Goal: Information Seeking & Learning: Learn about a topic

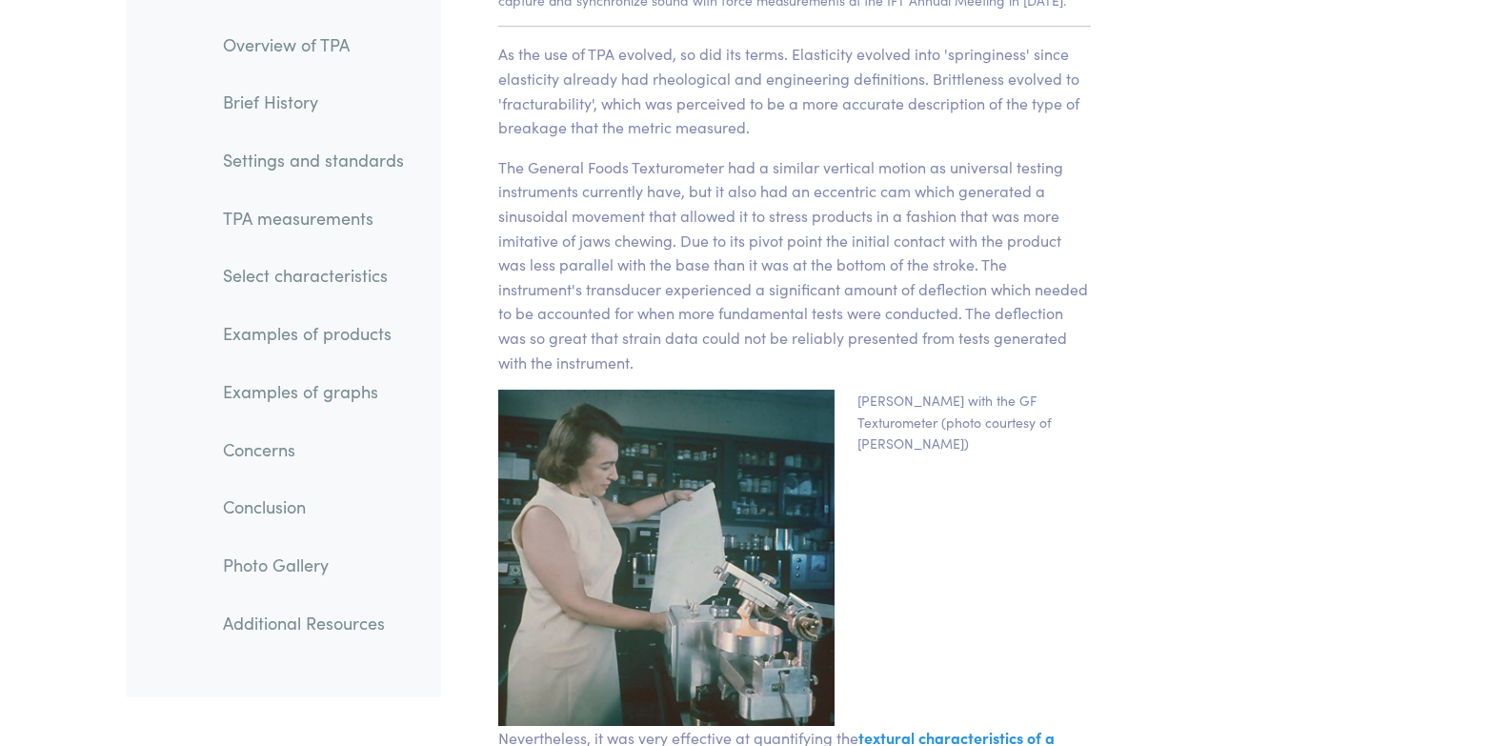
scroll to position [3144, 0]
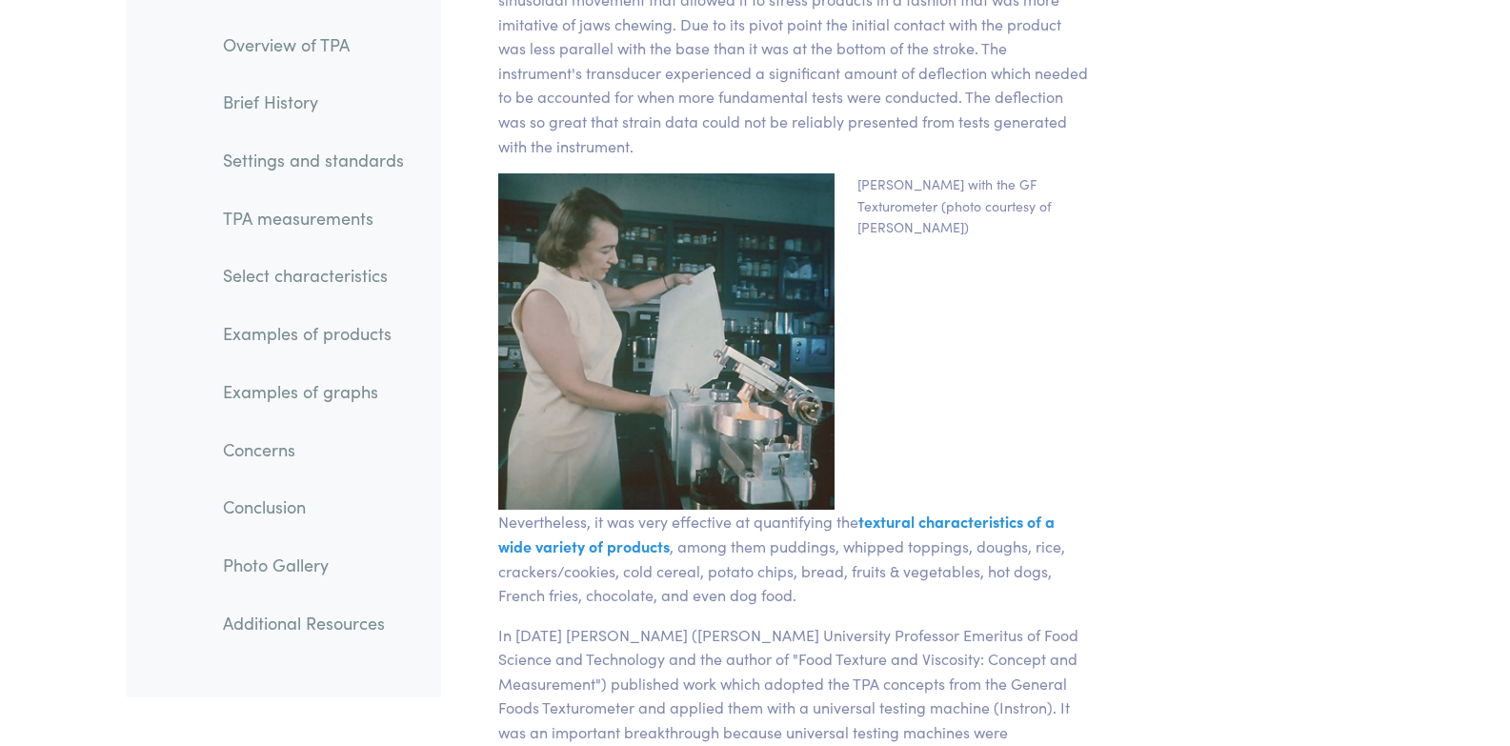
click at [354, 337] on link "Examples of products" at bounding box center [313, 334] width 211 height 44
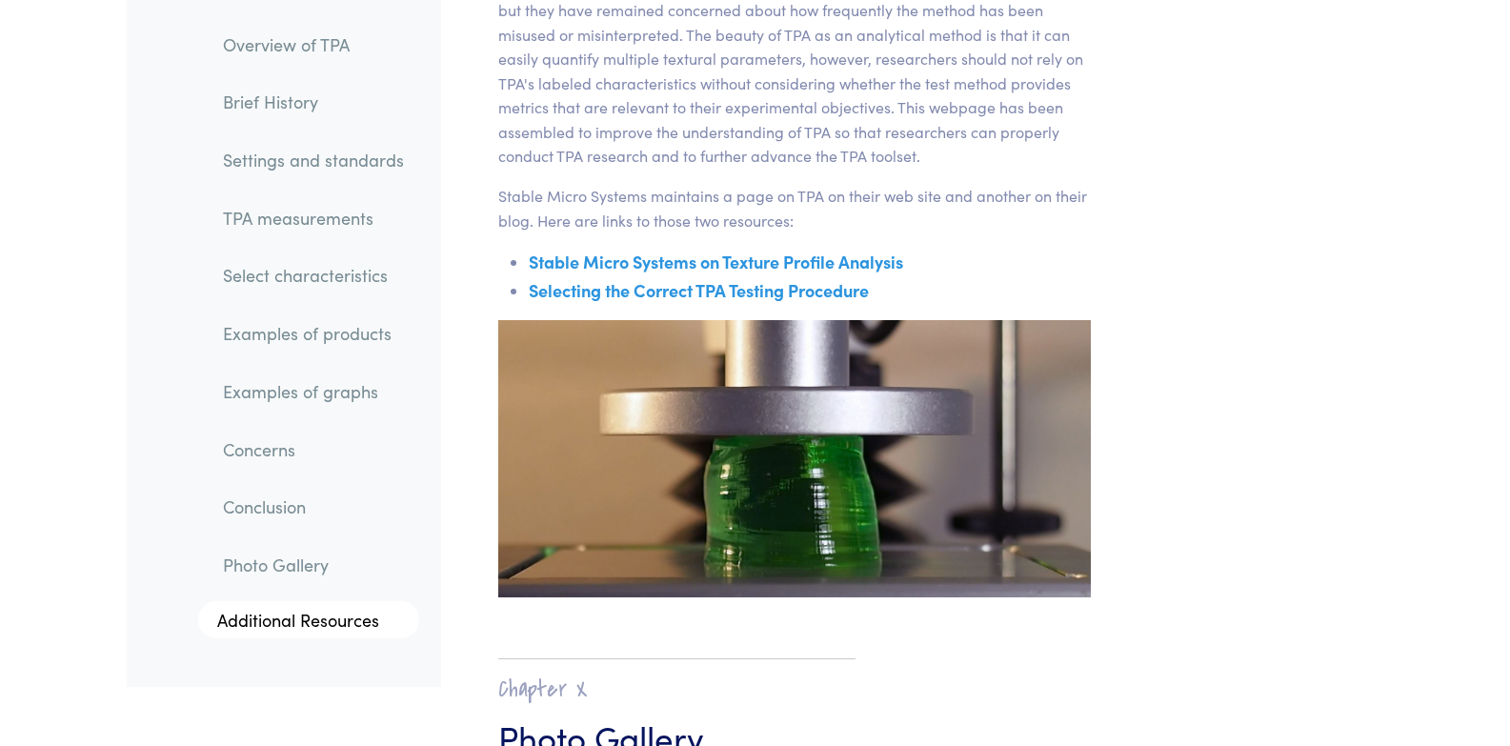
scroll to position [30793, 0]
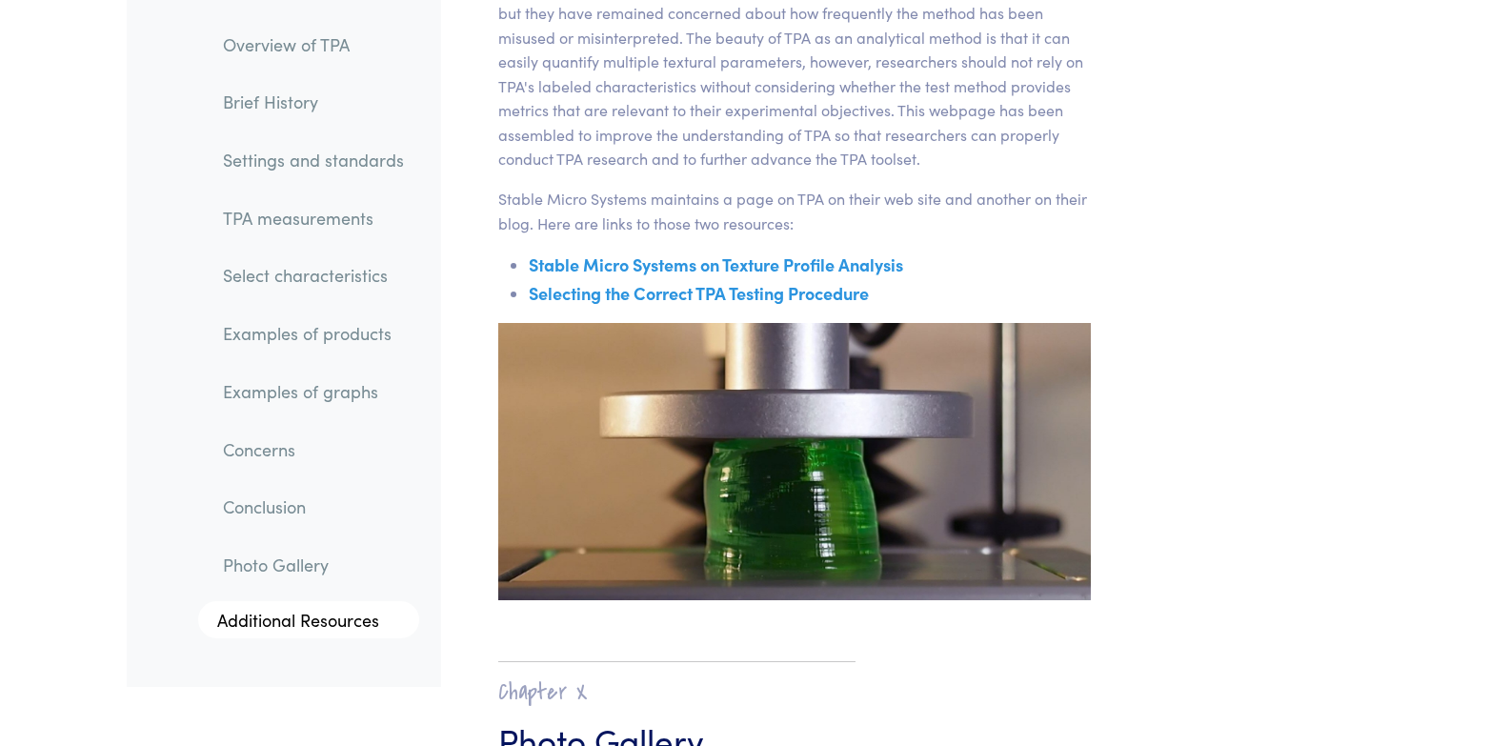
click at [798, 281] on link "Selecting the Correct TPA Testing Procedure" at bounding box center [699, 293] width 340 height 24
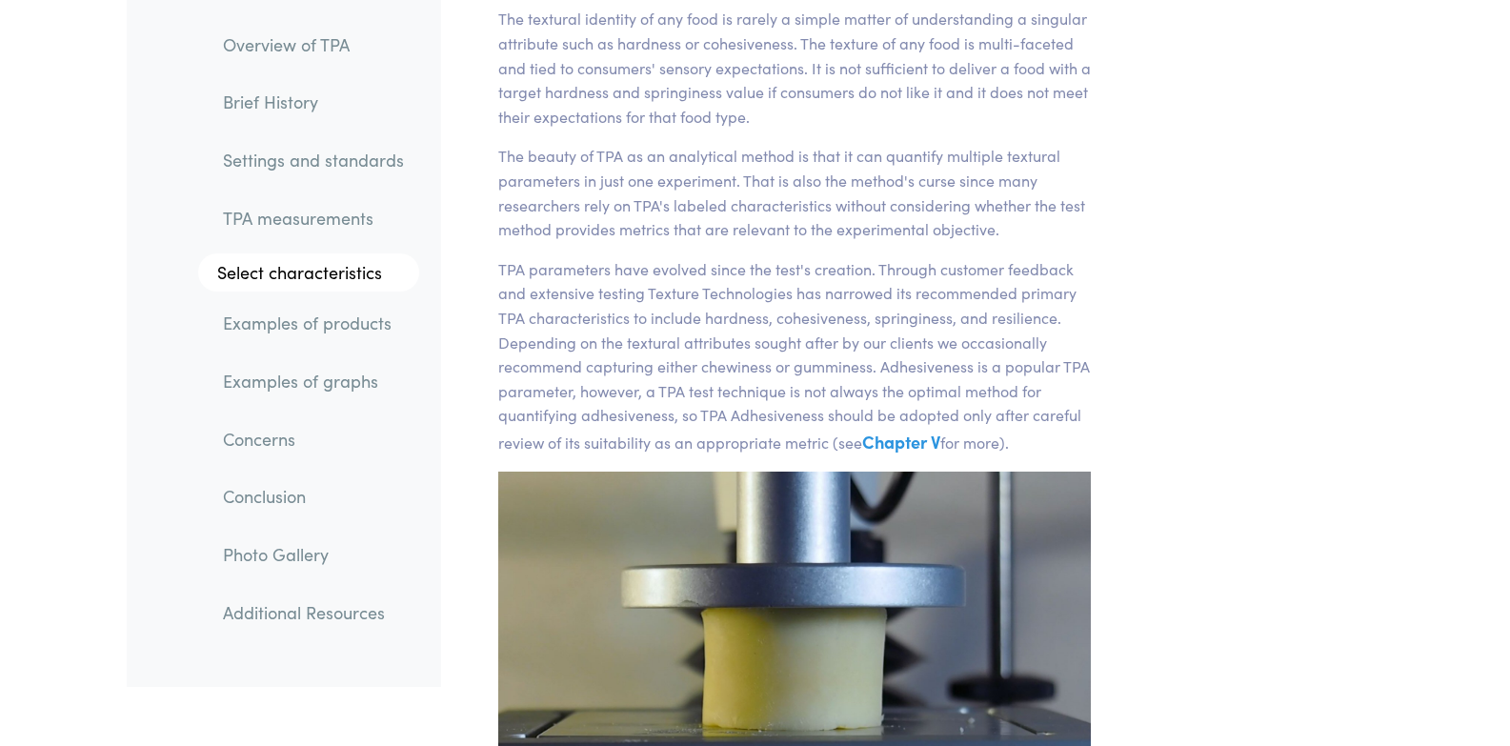
scroll to position [381, 0]
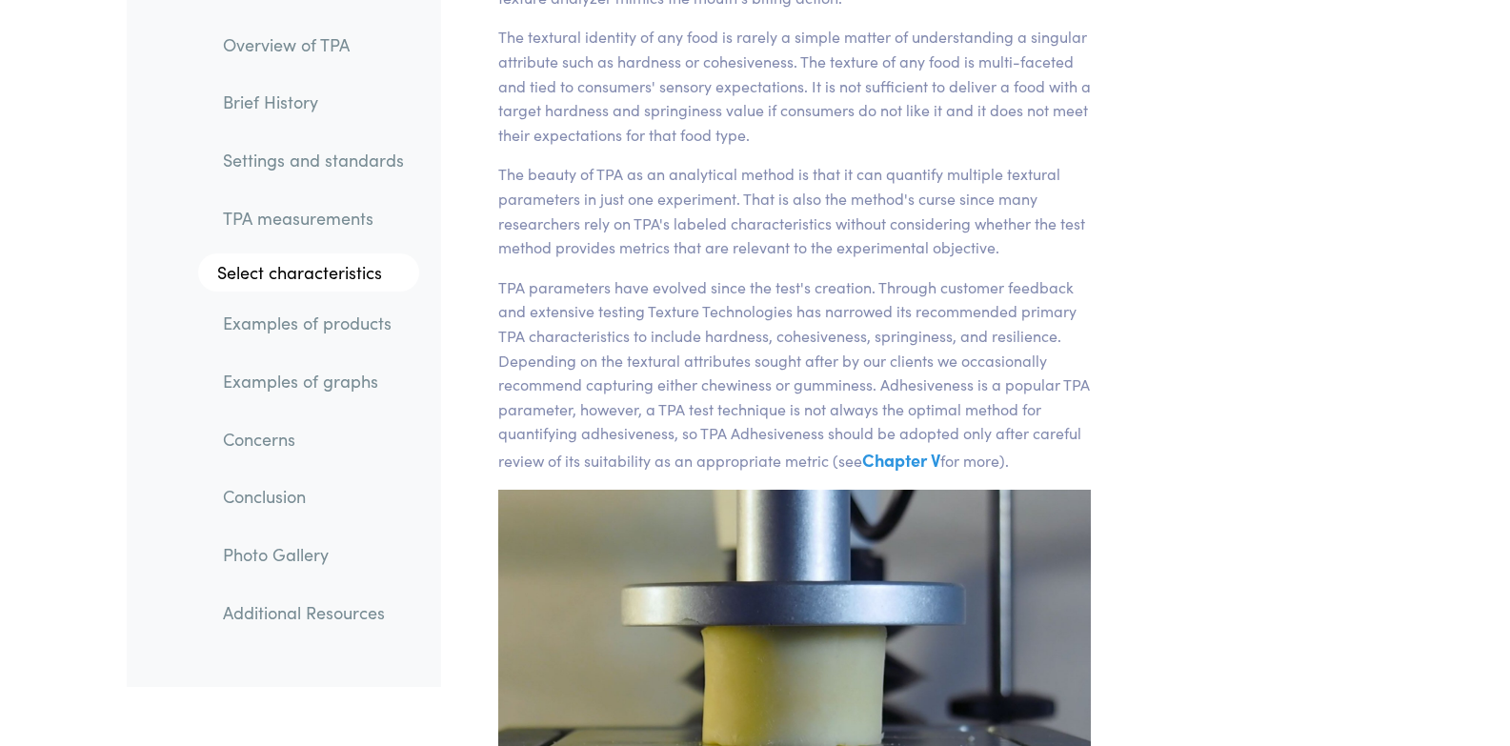
click at [339, 216] on link "TPA measurements" at bounding box center [313, 218] width 211 height 44
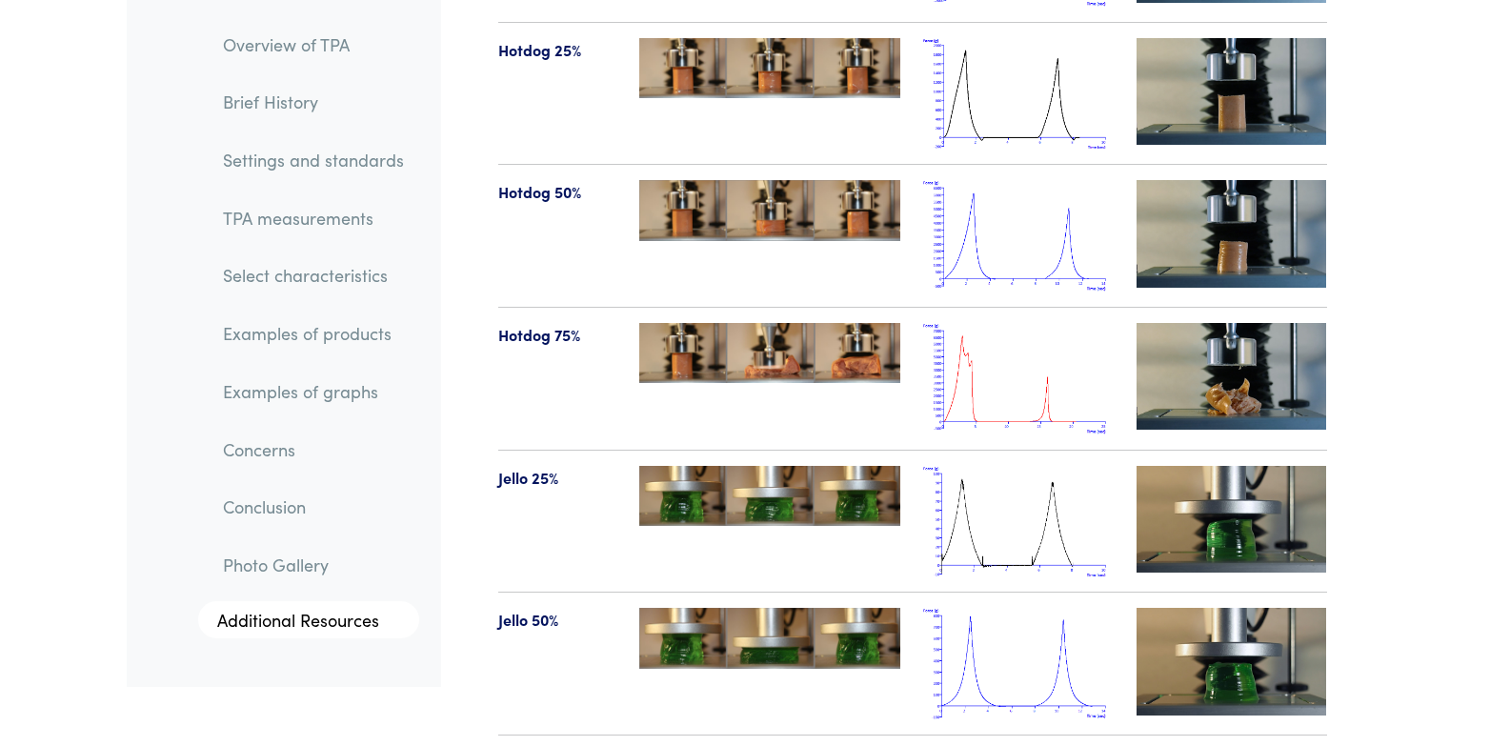
scroll to position [21657, 0]
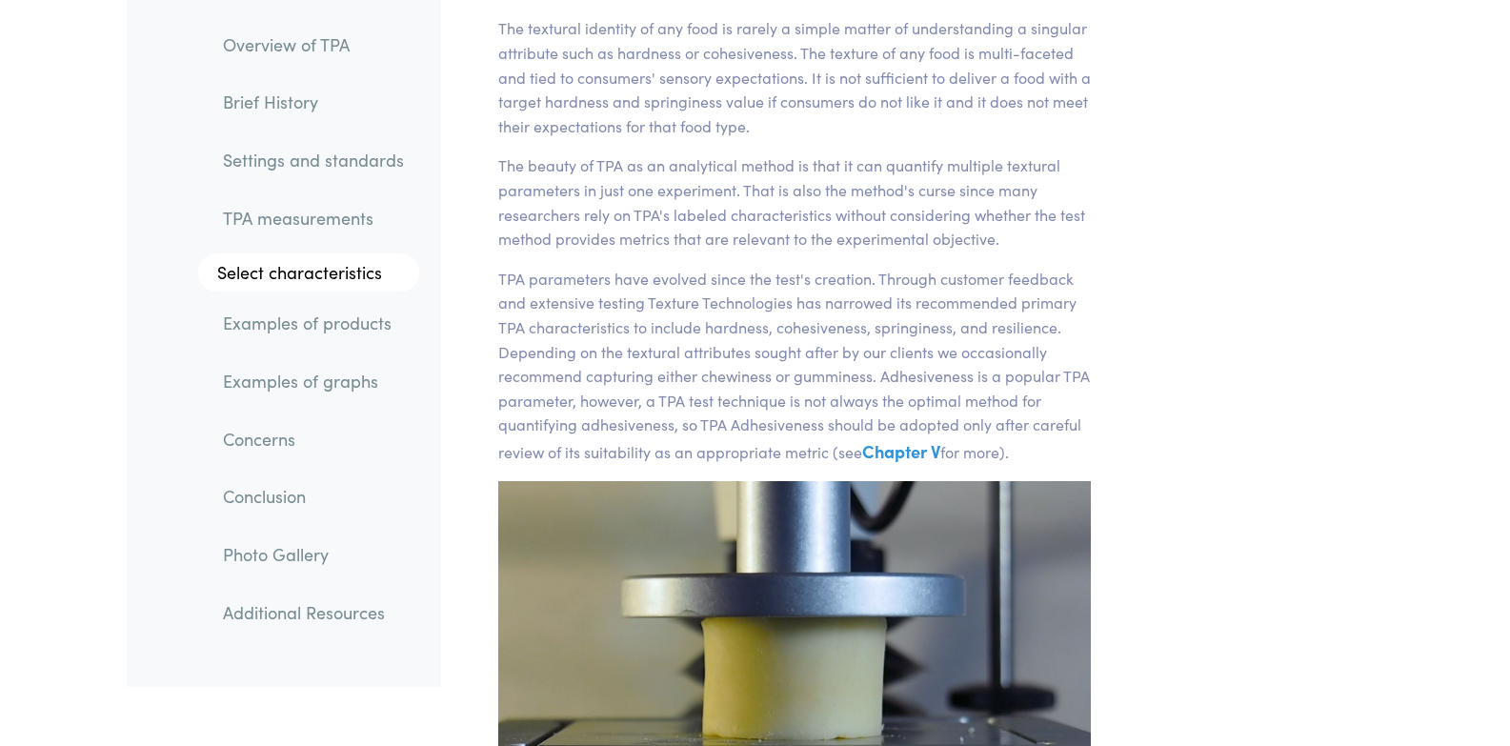
scroll to position [381, 0]
